Goal: Information Seeking & Learning: Understand process/instructions

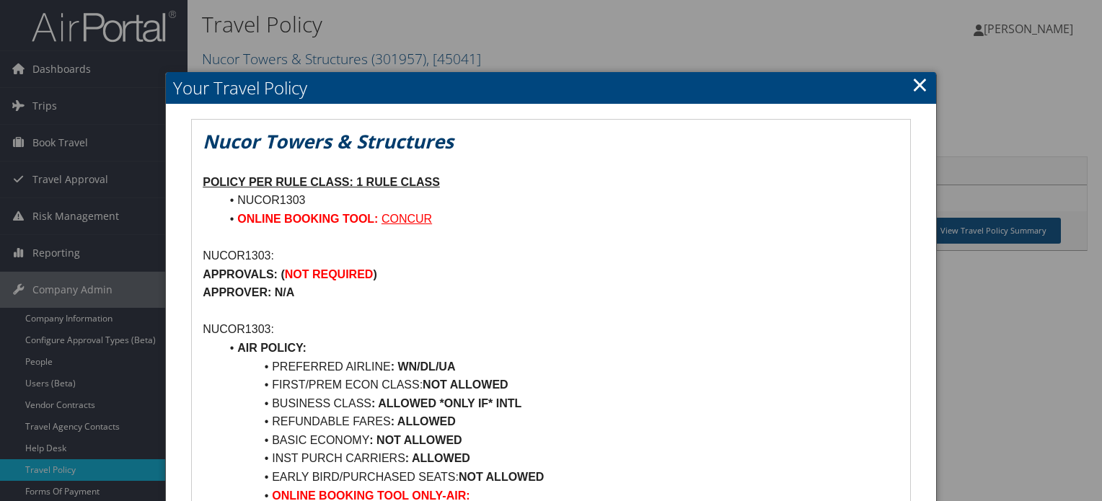
scroll to position [433, 0]
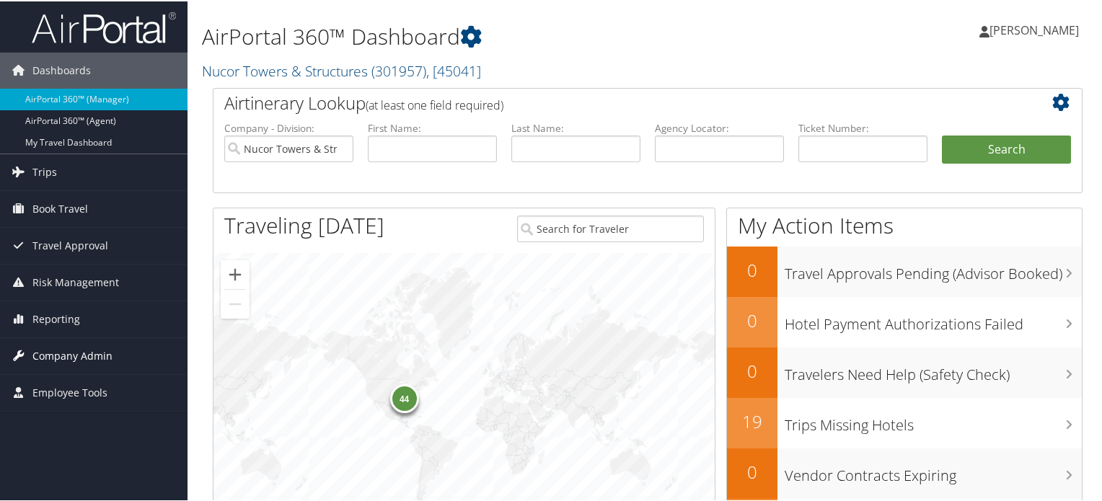
click at [75, 358] on span "Company Admin" at bounding box center [72, 355] width 80 height 36
click at [422, 72] on span "( 301957 )" at bounding box center [398, 69] width 55 height 19
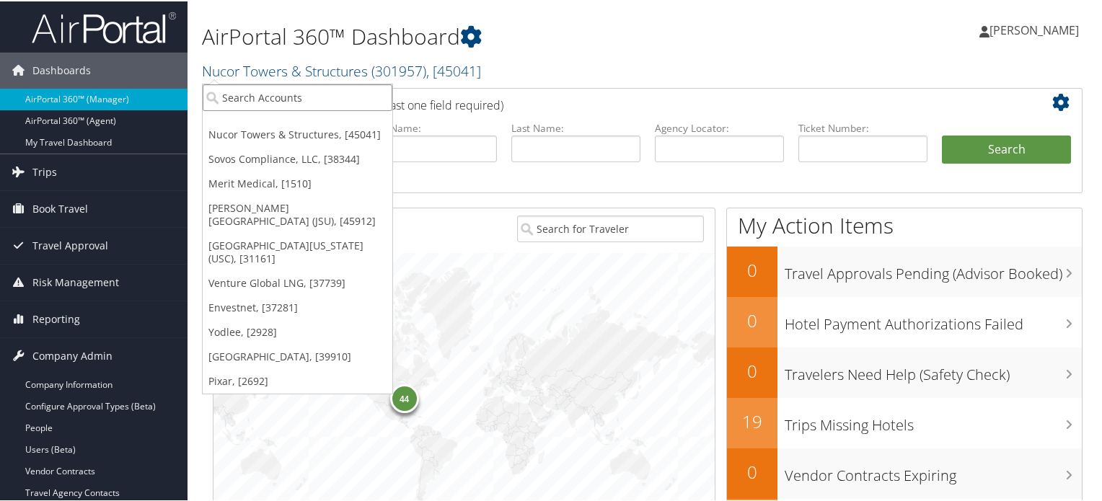
click at [307, 99] on input "search" at bounding box center [298, 96] width 190 height 27
type input "MERIT"
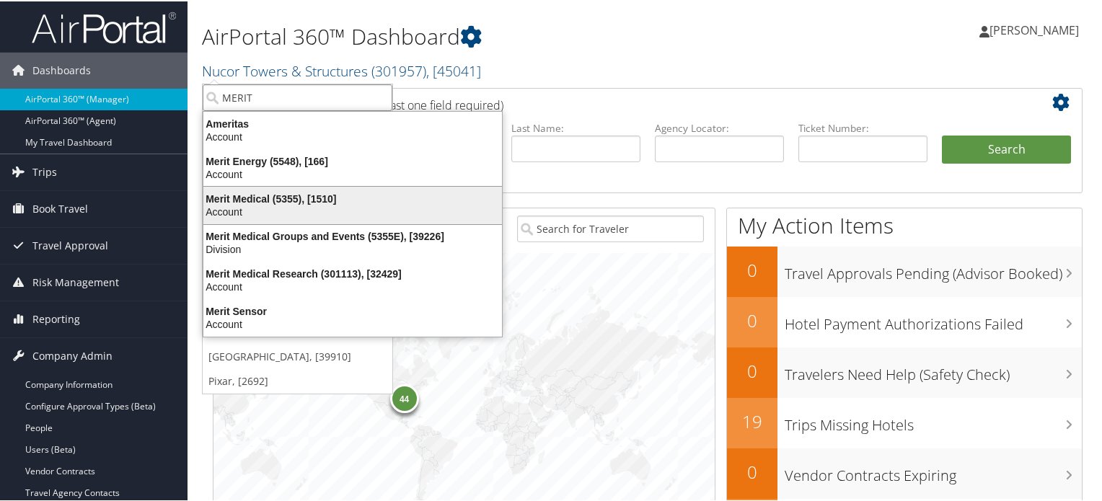
click at [280, 213] on div "Account" at bounding box center [353, 210] width 316 height 13
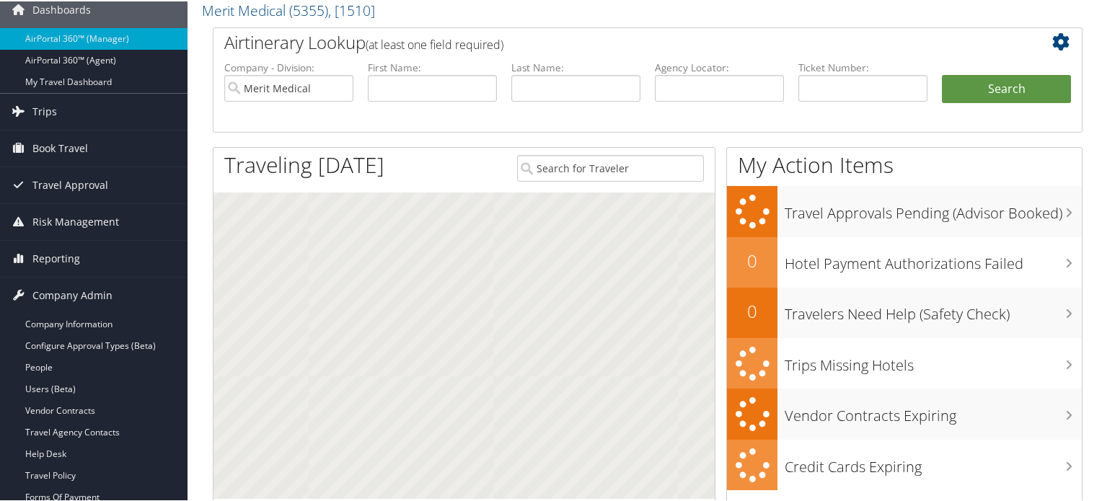
scroll to position [144, 0]
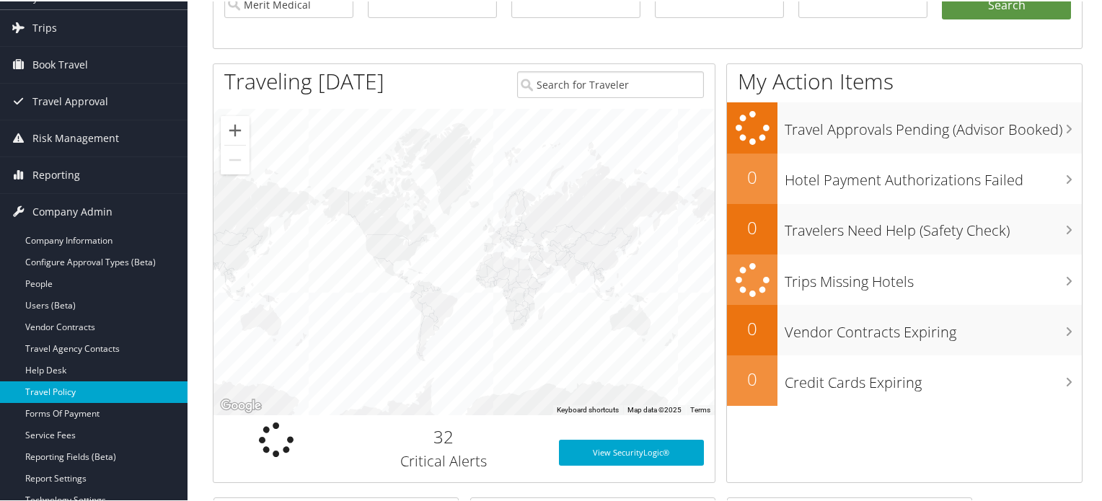
click at [85, 394] on link "Travel Policy" at bounding box center [93, 391] width 187 height 22
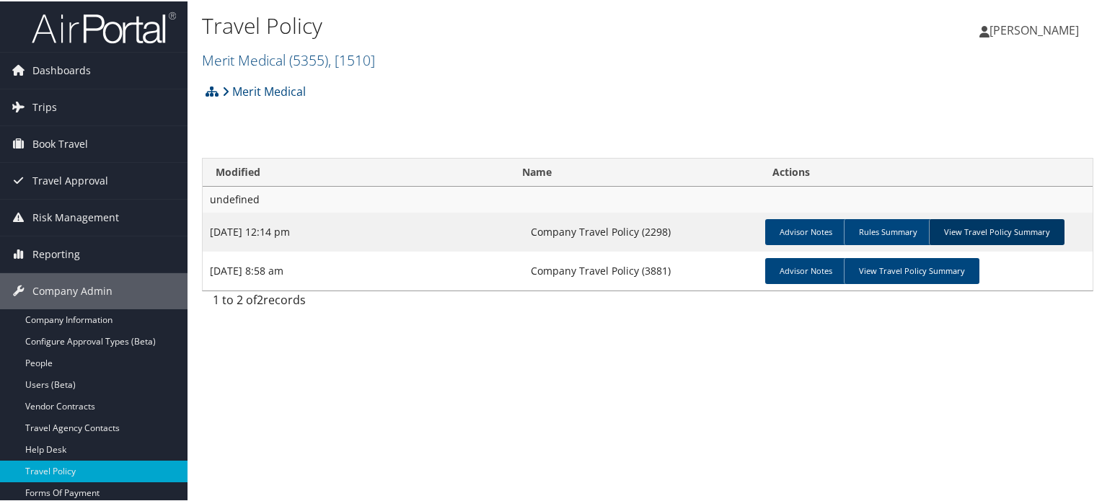
click at [1007, 223] on link "View Travel Policy Summary" at bounding box center [997, 231] width 136 height 26
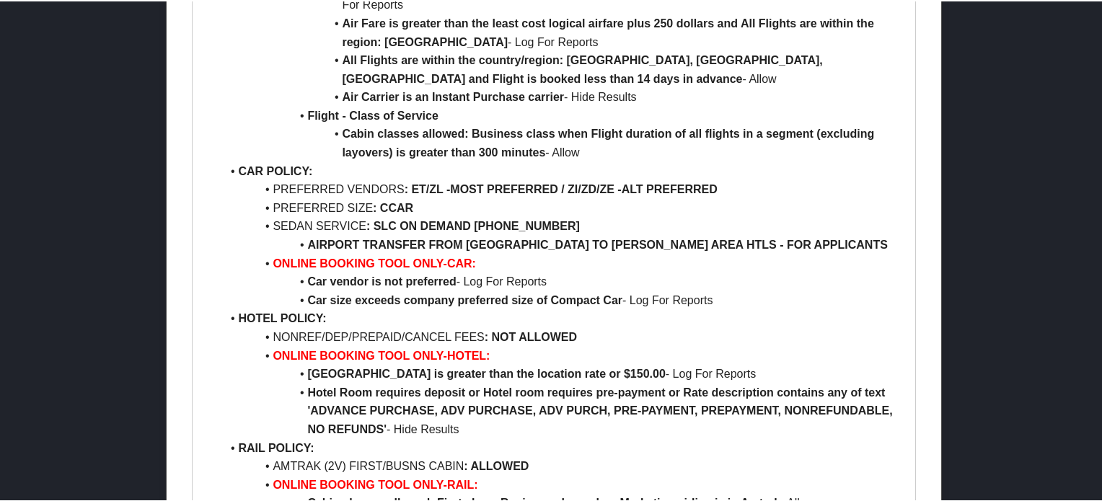
scroll to position [937, 0]
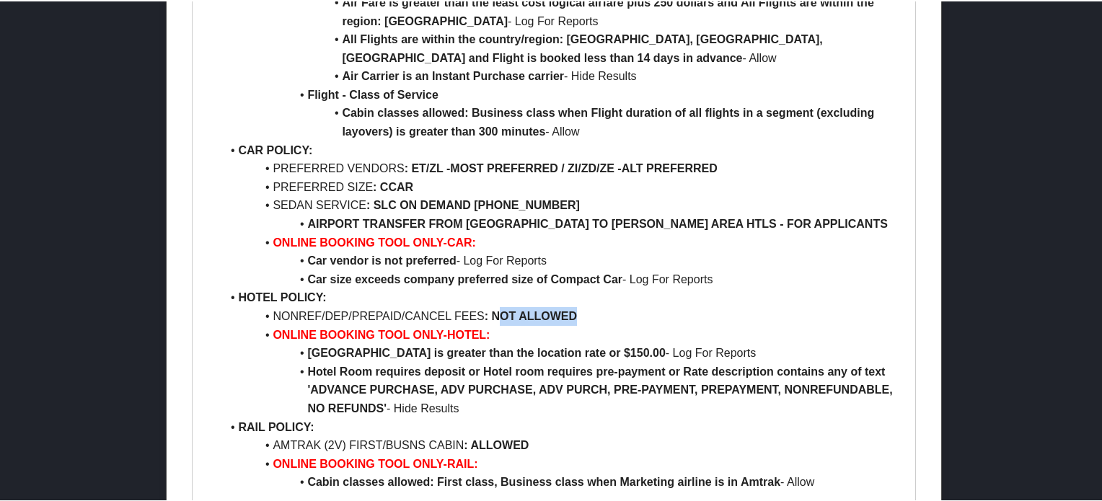
drag, startPoint x: 497, startPoint y: 273, endPoint x: 573, endPoint y: 273, distance: 76.4
click at [573, 309] on strong ": NOT ALLOWED" at bounding box center [531, 315] width 92 height 12
click at [686, 306] on li "NONREF/DEP/PREPAID/CANCEL FEES : NOT ALLOWED" at bounding box center [562, 315] width 683 height 19
click at [338, 345] on strong "[GEOGRAPHIC_DATA] is greater than the location rate or $150.00" at bounding box center [486, 351] width 358 height 12
click at [330, 345] on strong "[GEOGRAPHIC_DATA] is greater than the location rate or $150.00" at bounding box center [486, 351] width 358 height 12
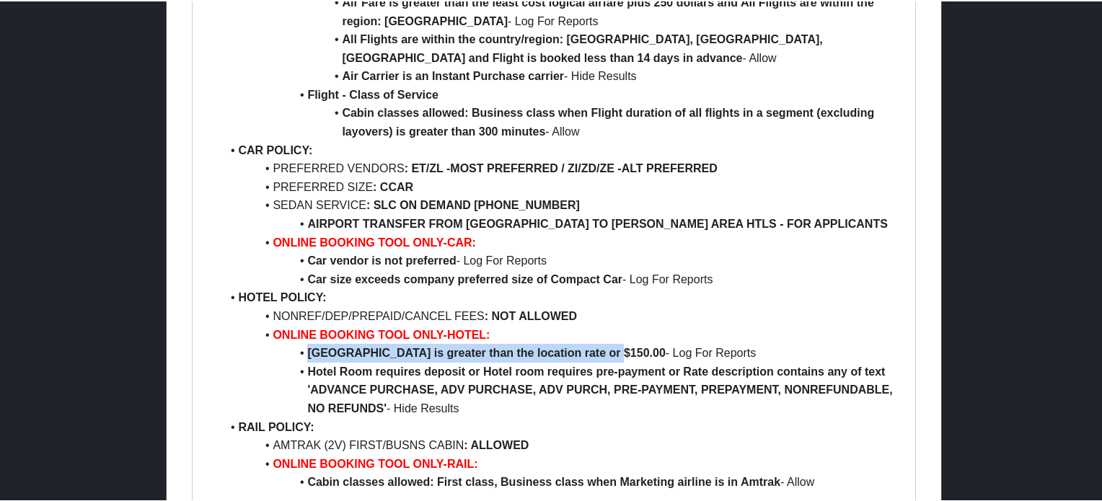
drag, startPoint x: 330, startPoint y: 314, endPoint x: 574, endPoint y: 315, distance: 244.4
click at [574, 345] on strong "Hotel Rate is greater than the location rate or $150.00" at bounding box center [486, 351] width 358 height 12
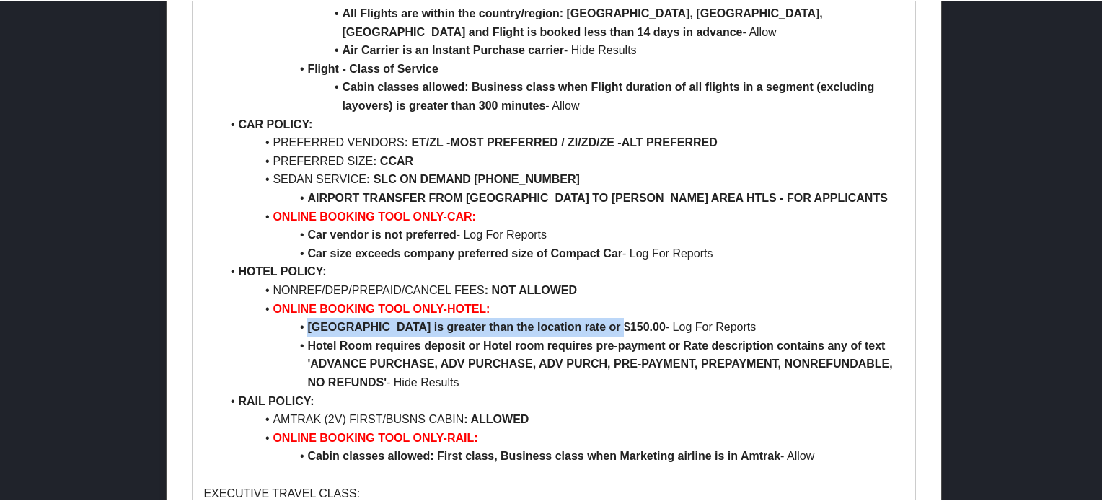
scroll to position [1009, 0]
